Goal: Task Accomplishment & Management: Use online tool/utility

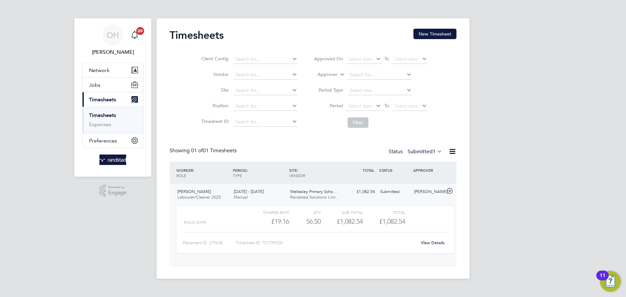
scroll to position [11, 64]
click at [100, 113] on link "Timesheets" at bounding box center [102, 115] width 27 height 6
click at [253, 90] on input at bounding box center [265, 90] width 64 height 9
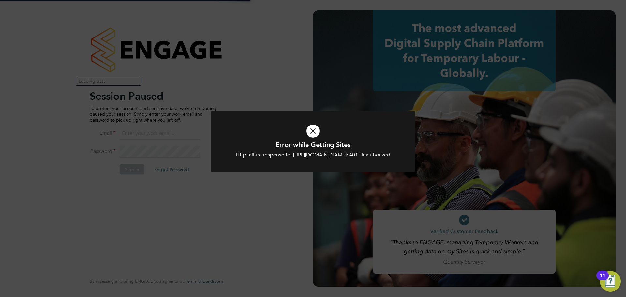
type input "oliver.hunka@randstadcpe.com"
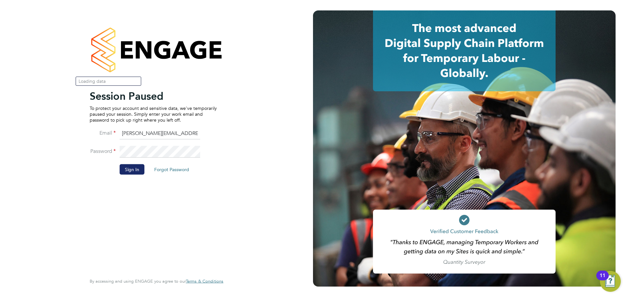
click at [130, 170] on button "Sign In" at bounding box center [132, 169] width 25 height 10
